Goal: Task Accomplishment & Management: Manage account settings

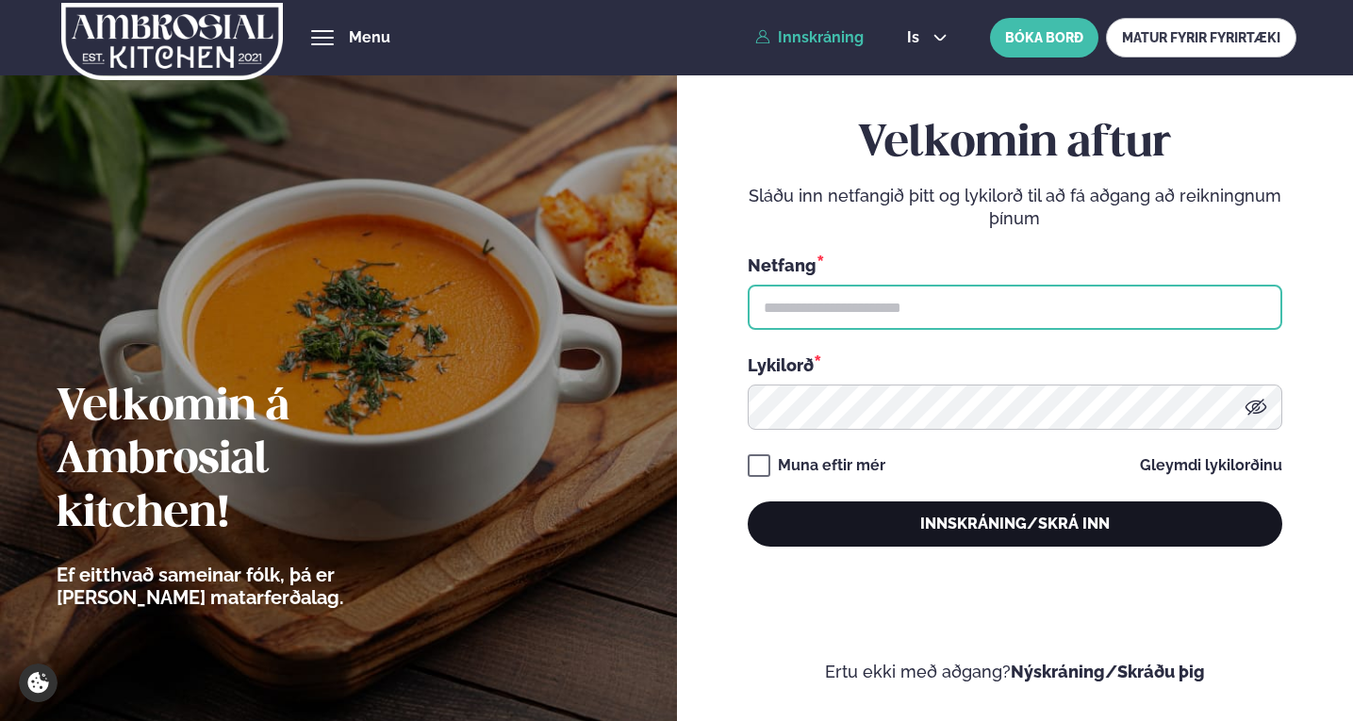
type input "**********"
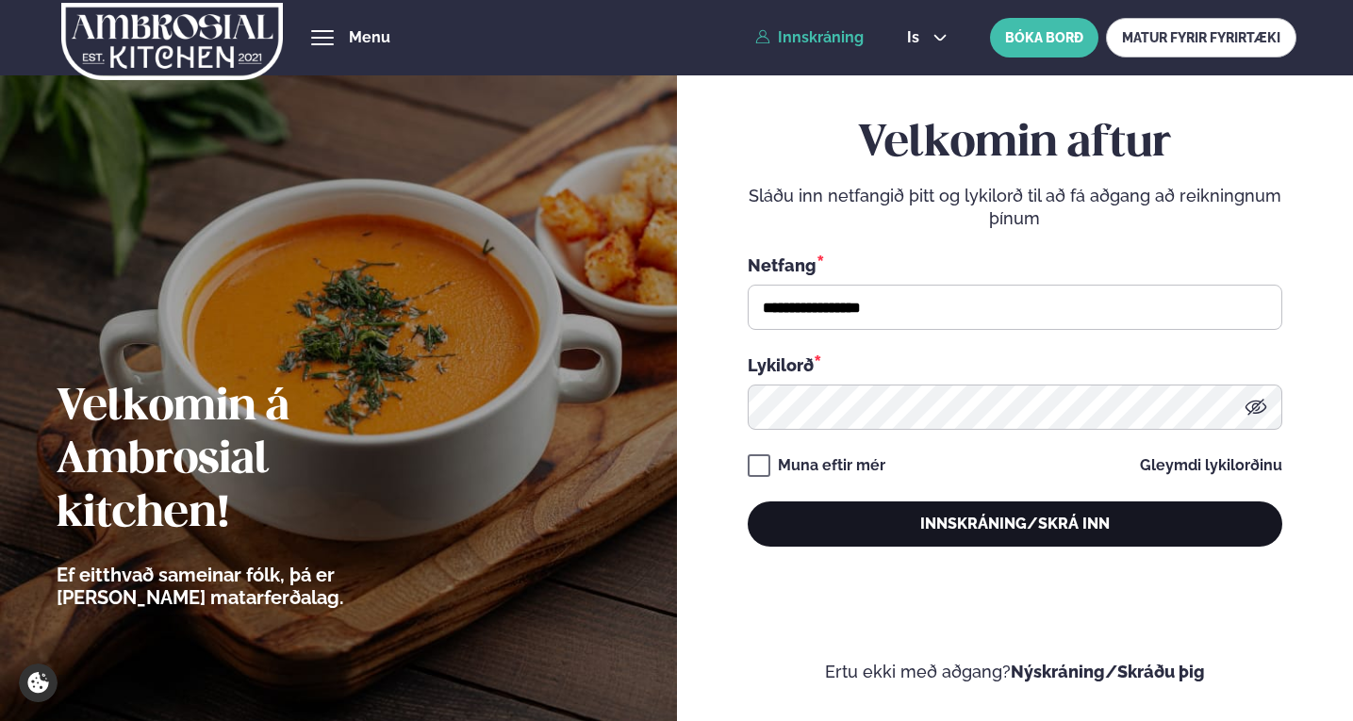
click at [1027, 535] on button "Innskráning/Skrá inn" at bounding box center [1015, 523] width 534 height 45
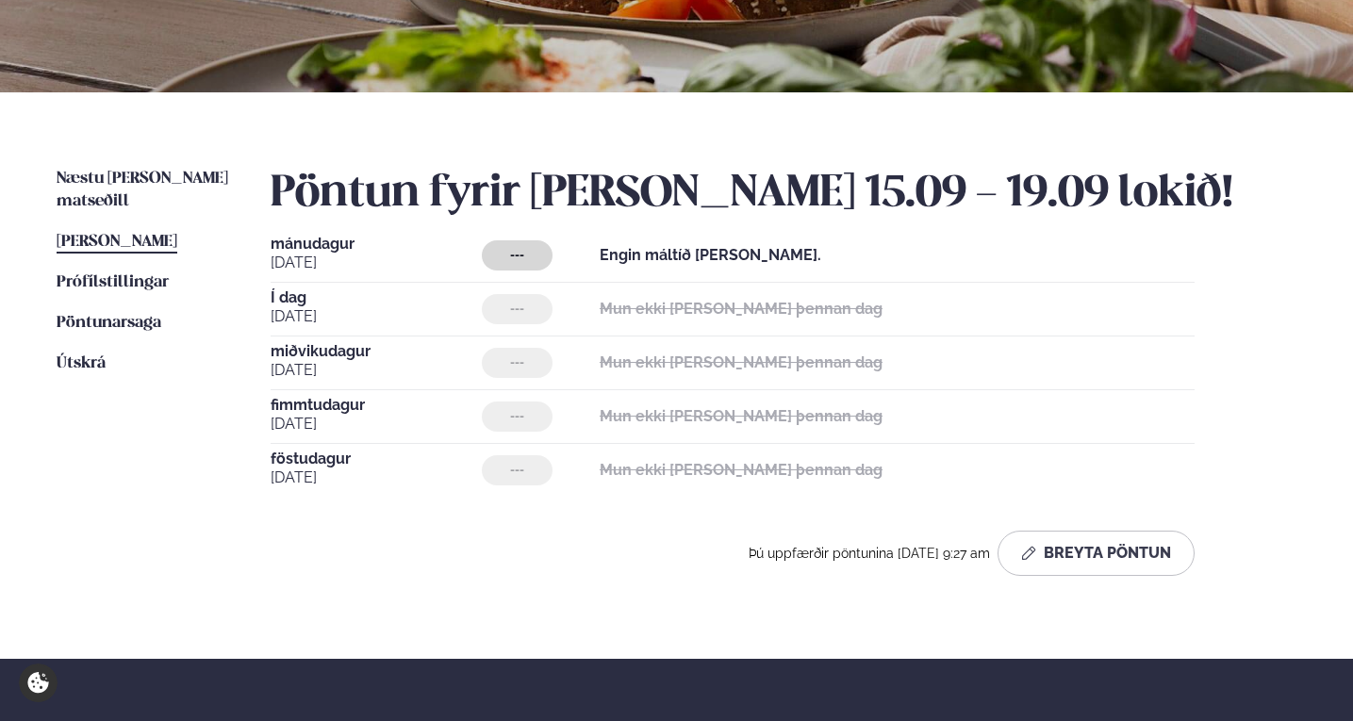
scroll to position [471, 0]
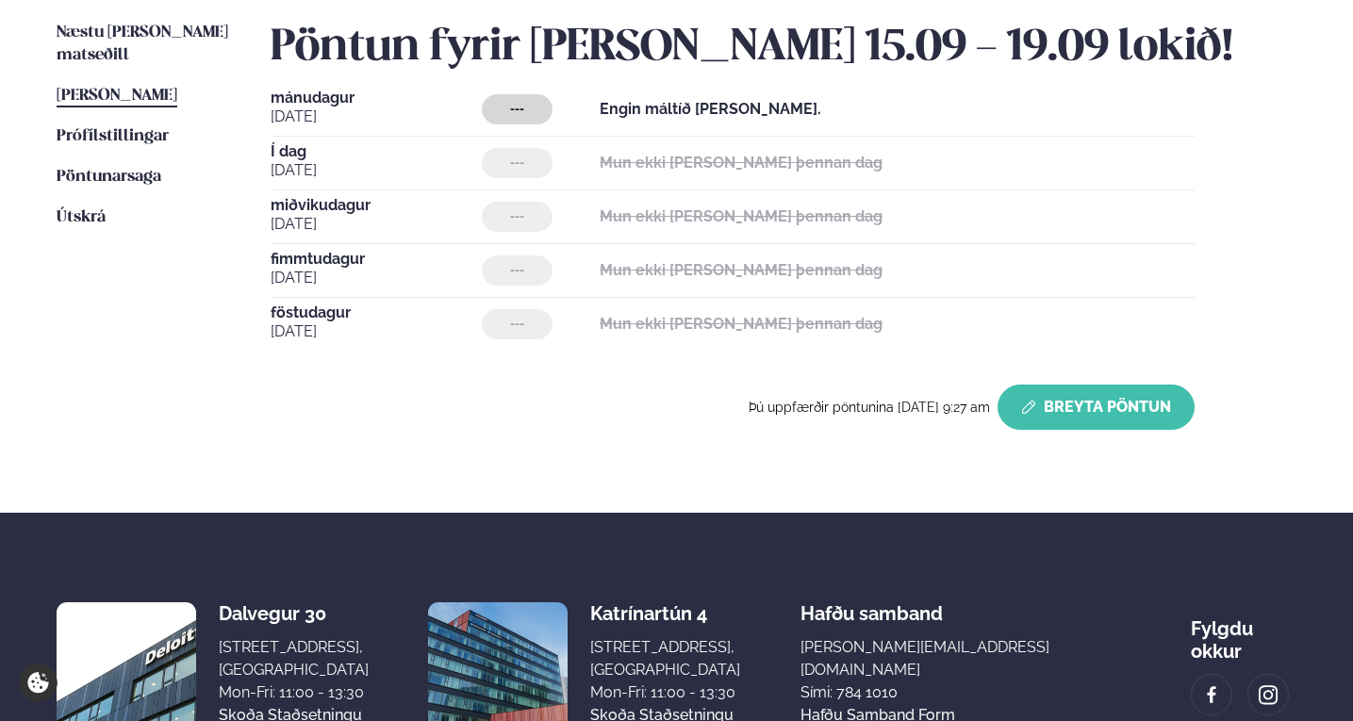
click at [1109, 402] on button "Breyta Pöntun" at bounding box center [1095, 407] width 197 height 45
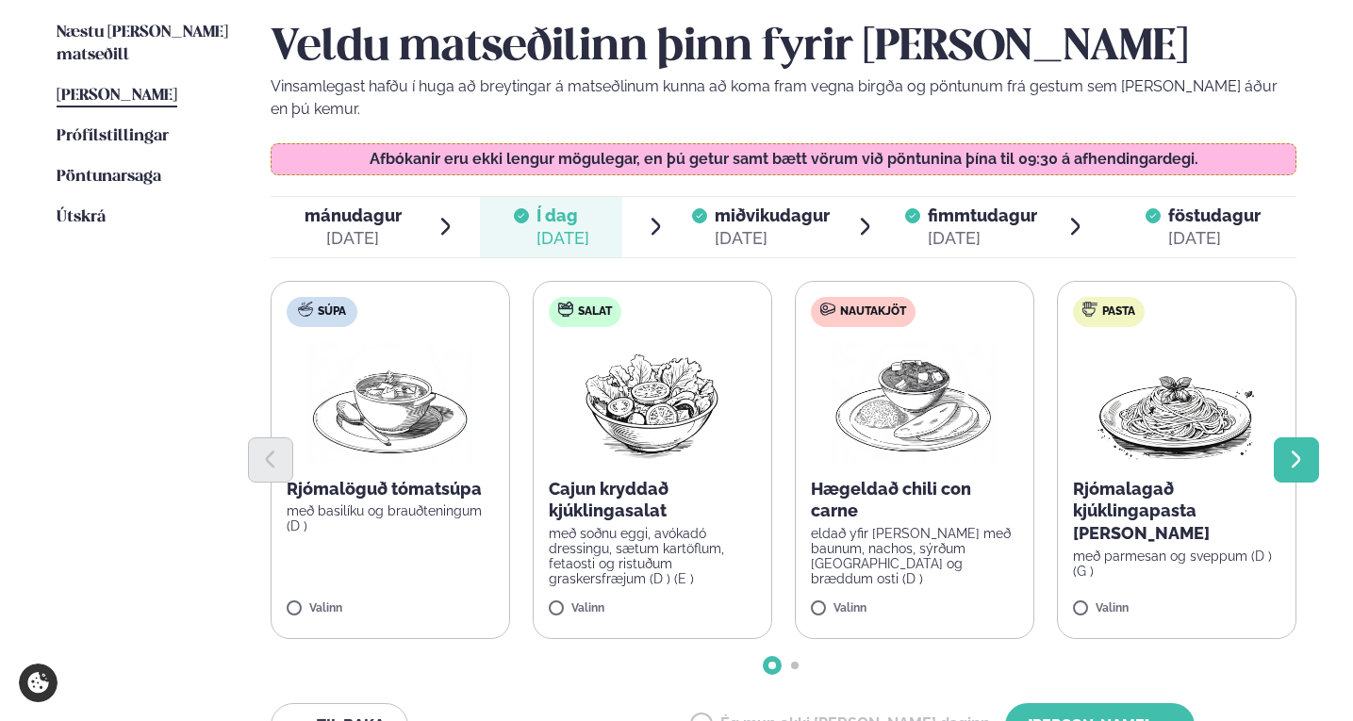
click at [1309, 437] on button "Next slide" at bounding box center [1295, 459] width 45 height 45
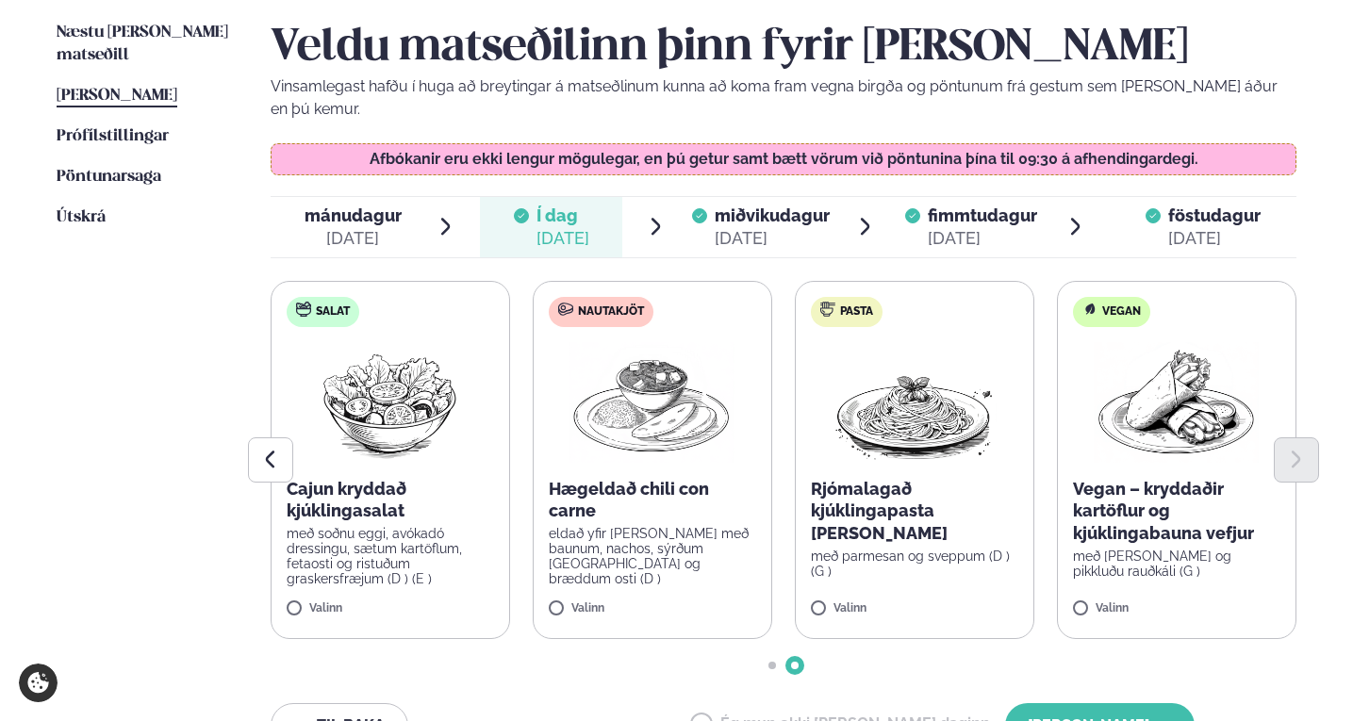
click at [289, 577] on label "Salat Cajun kryddað kjúklingasalat með soðnu eggi, avókadó dressingu, sætum kar…" at bounding box center [390, 460] width 239 height 358
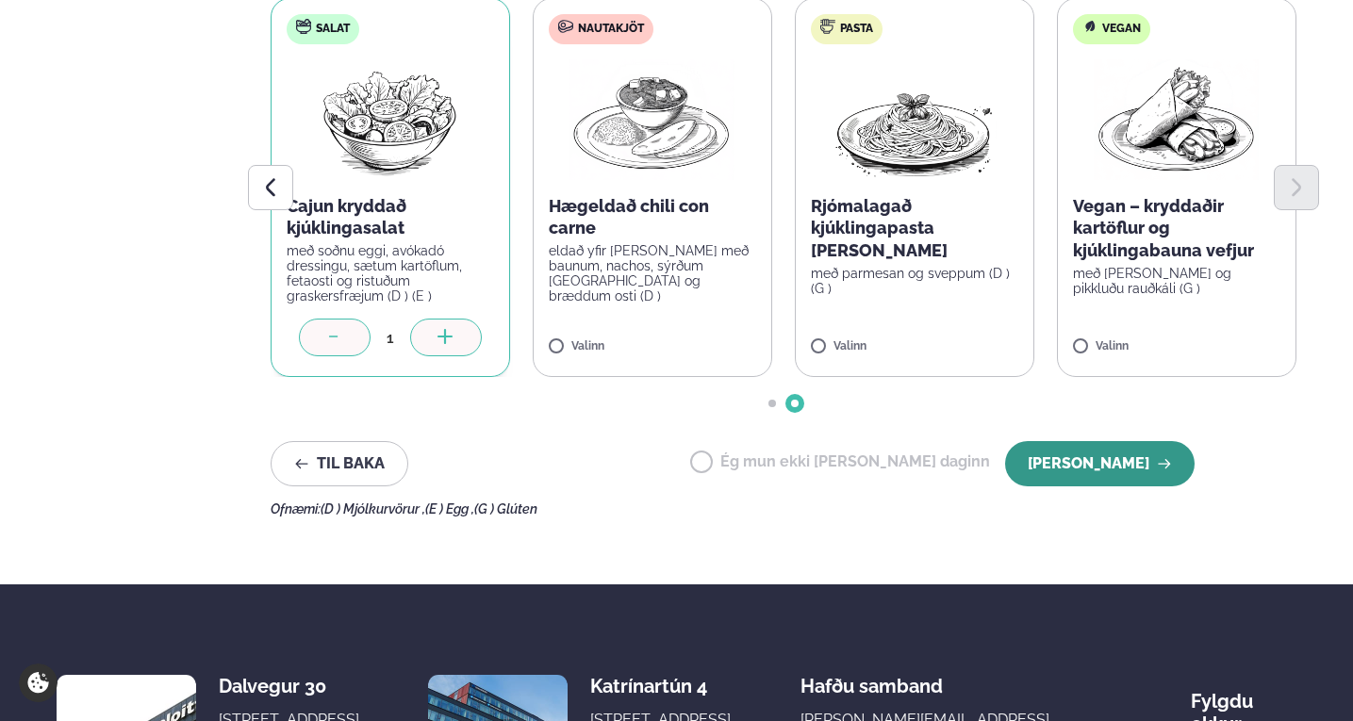
click at [1135, 441] on button "[PERSON_NAME]" at bounding box center [1099, 463] width 189 height 45
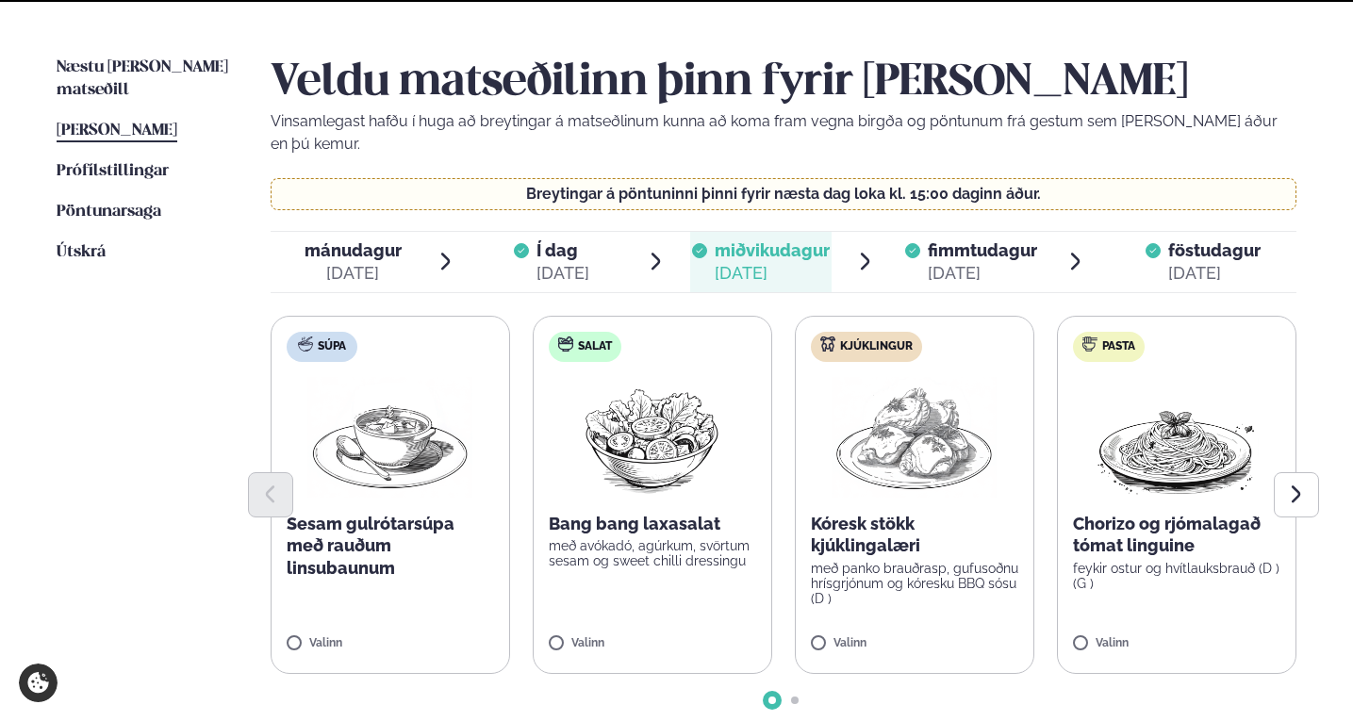
scroll to position [754, 0]
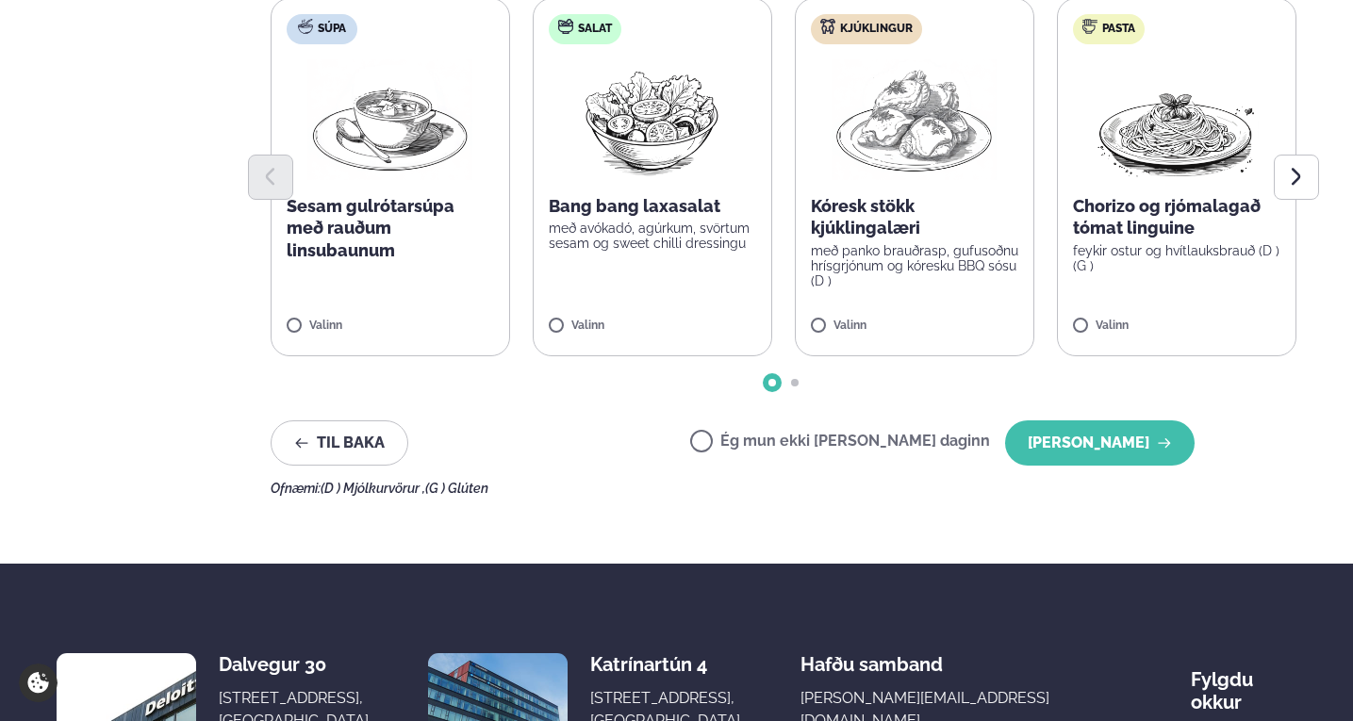
drag, startPoint x: 1134, startPoint y: 453, endPoint x: 1133, endPoint y: 439, distance: 14.2
click at [1133, 453] on div "Veldu matseðilinn þinn fyrir [PERSON_NAME] Vinsamlegast hafðu í huga að breytin…" at bounding box center [784, 117] width 1027 height 756
click at [1135, 428] on button "[PERSON_NAME]" at bounding box center [1099, 442] width 189 height 45
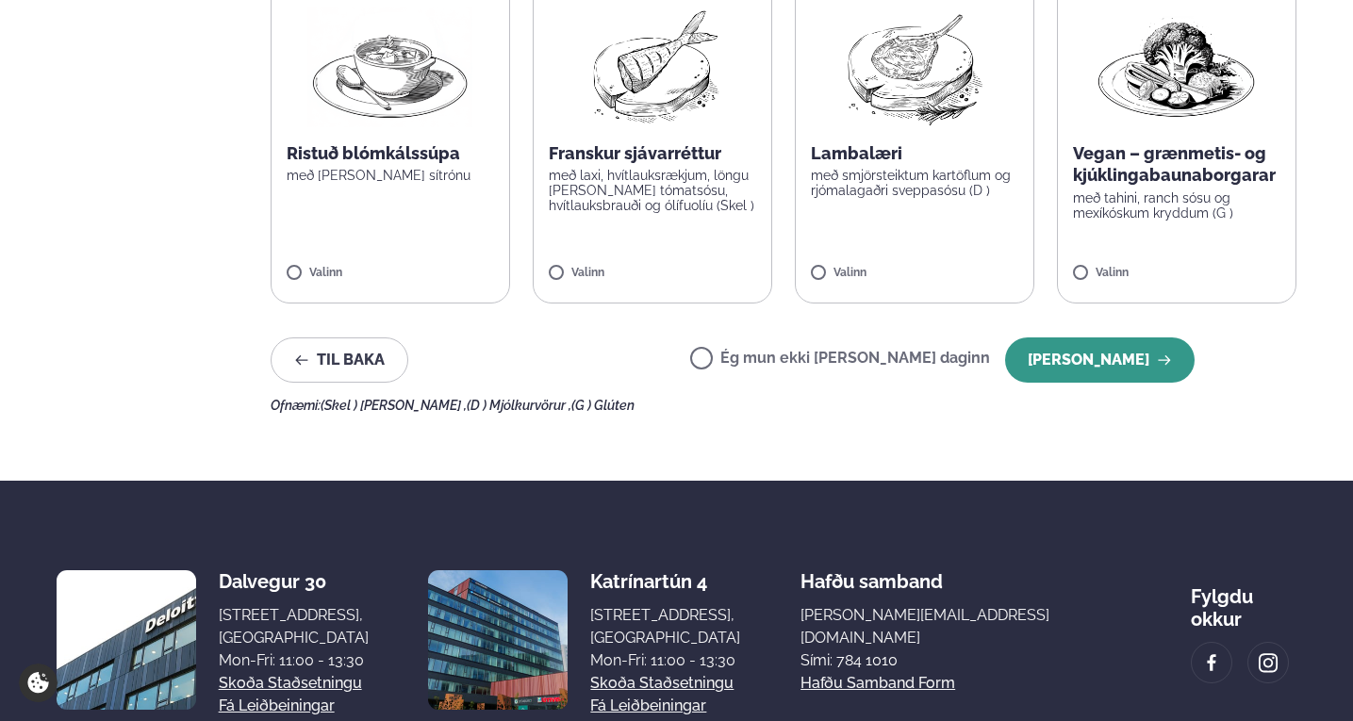
click at [1142, 339] on button "[PERSON_NAME]" at bounding box center [1099, 359] width 189 height 45
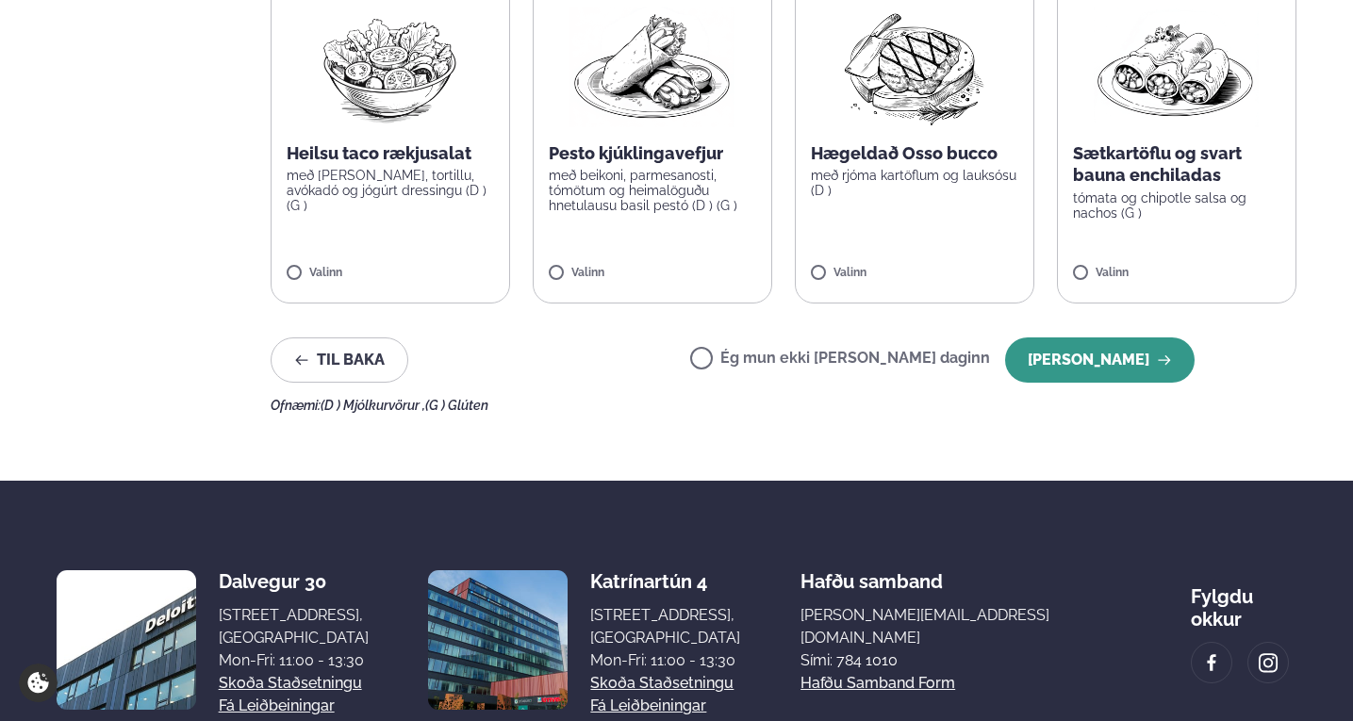
click at [1107, 339] on button "[PERSON_NAME]" at bounding box center [1099, 359] width 189 height 45
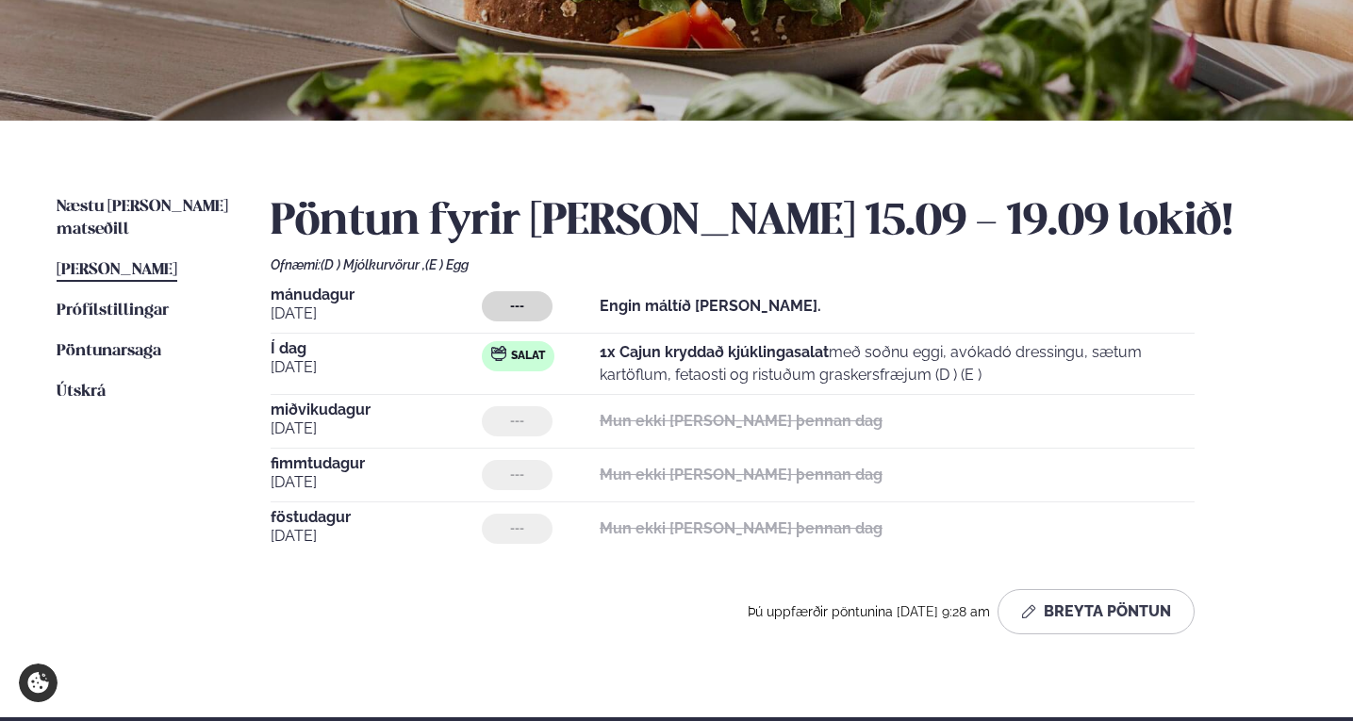
scroll to position [296, 0]
